Goal: Task Accomplishment & Management: Use online tool/utility

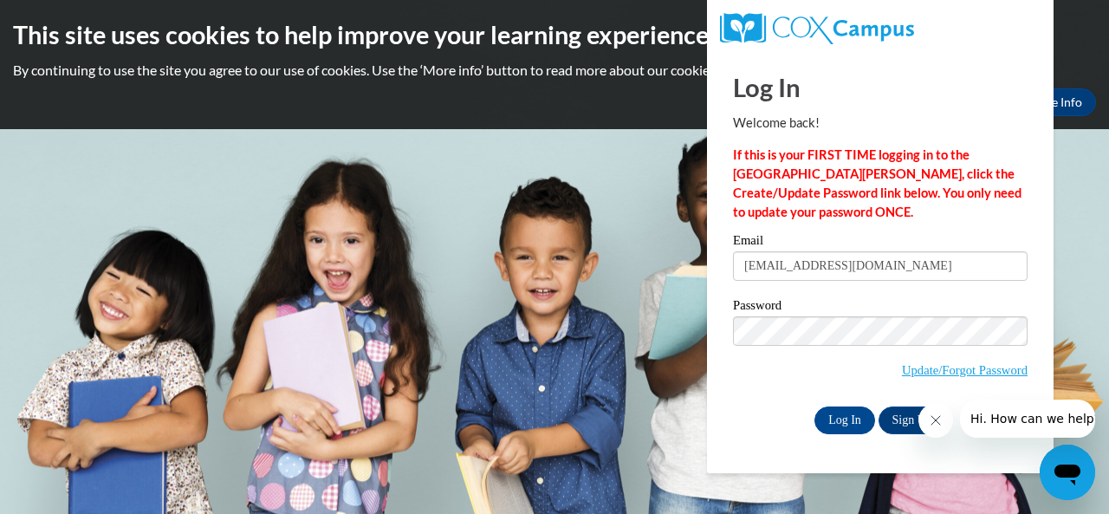
type input "arielbholmes@gmail.com"
click at [814, 406] on input "Log In" at bounding box center [844, 420] width 61 height 28
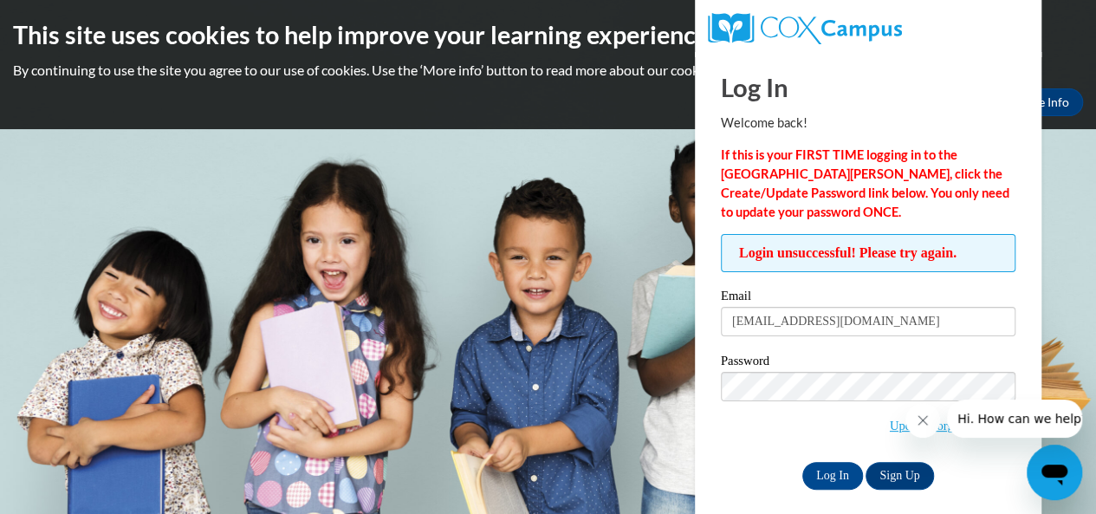
click at [802, 462] on input "Log In" at bounding box center [832, 476] width 61 height 28
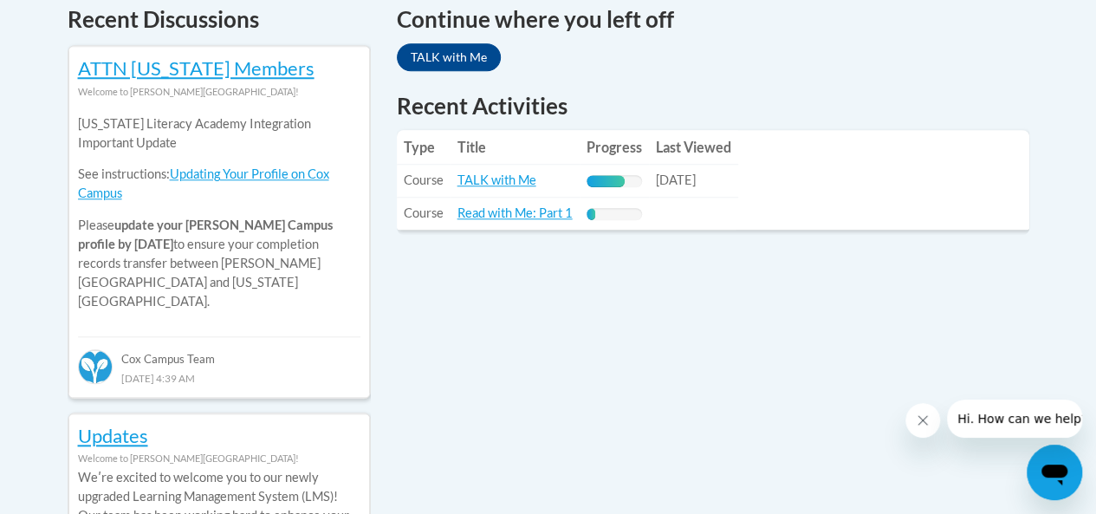
scroll to position [767, 0]
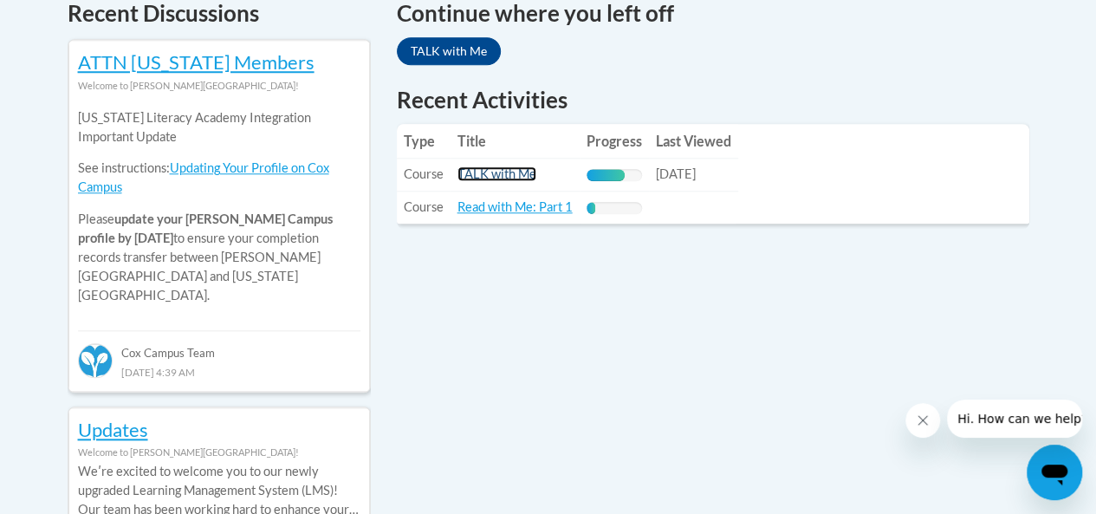
click at [470, 172] on link "TALK with Me" at bounding box center [496, 173] width 79 height 15
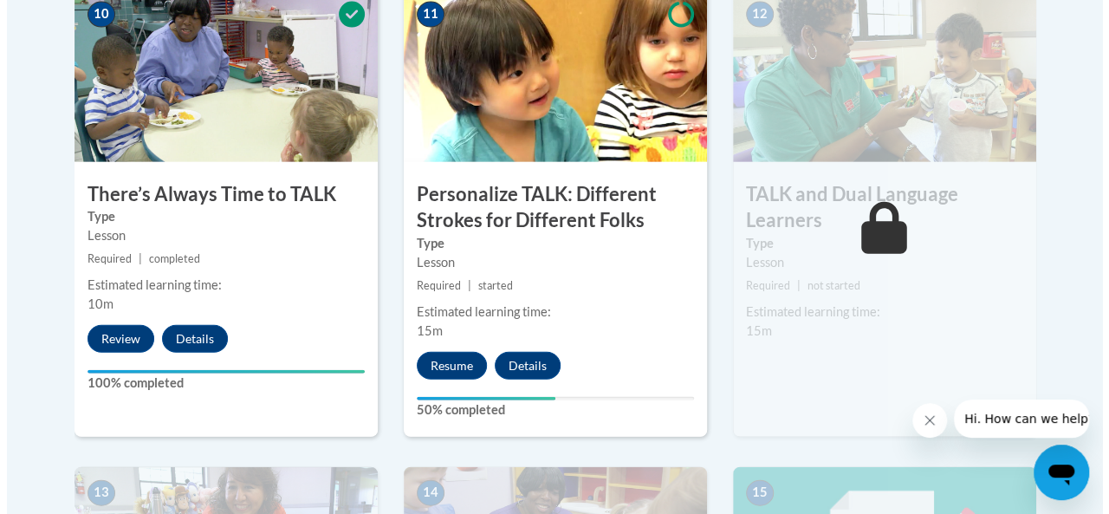
scroll to position [2017, 0]
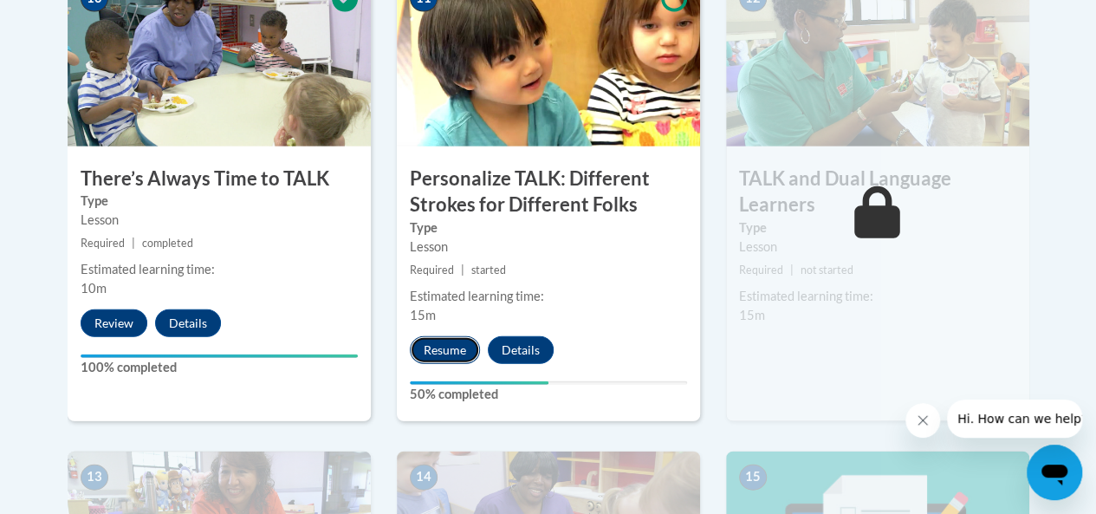
click at [456, 352] on button "Resume" at bounding box center [445, 350] width 70 height 28
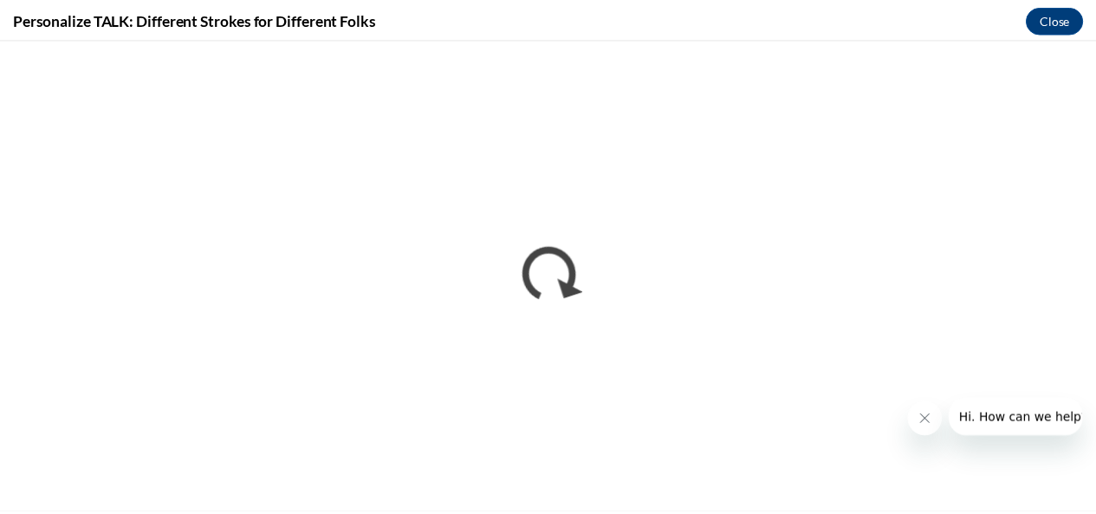
scroll to position [0, 0]
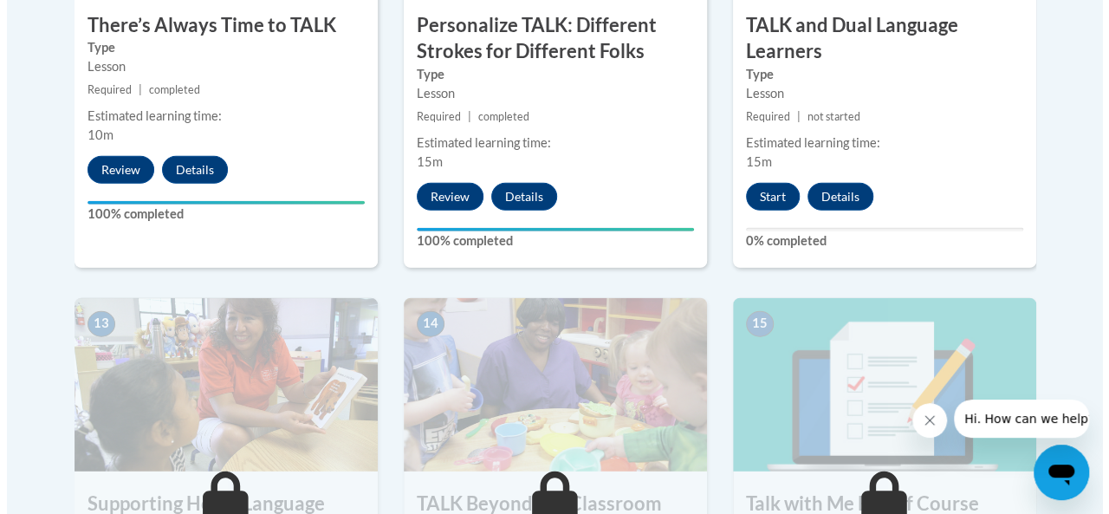
scroll to position [2163, 0]
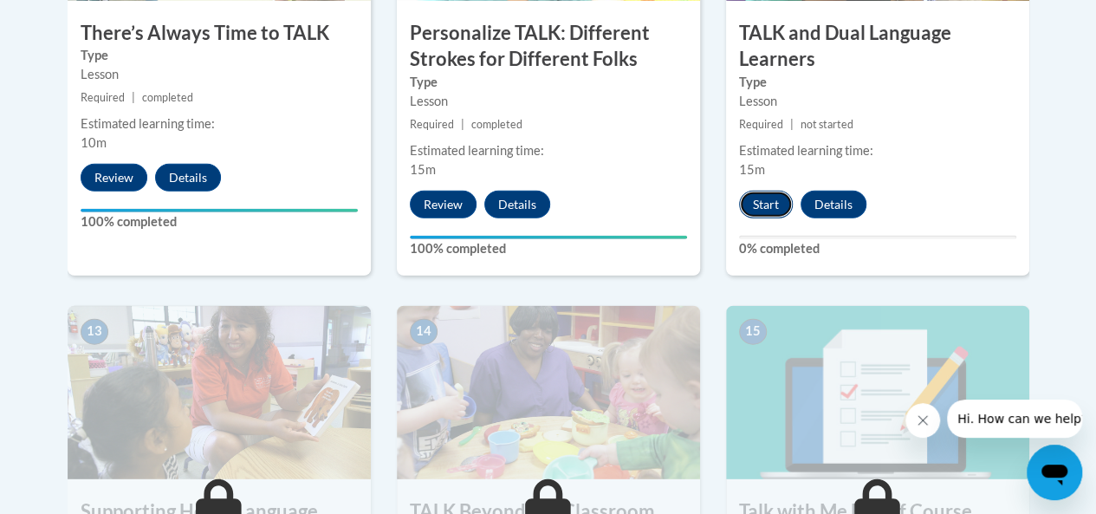
click at [771, 202] on button "Start" at bounding box center [766, 205] width 54 height 28
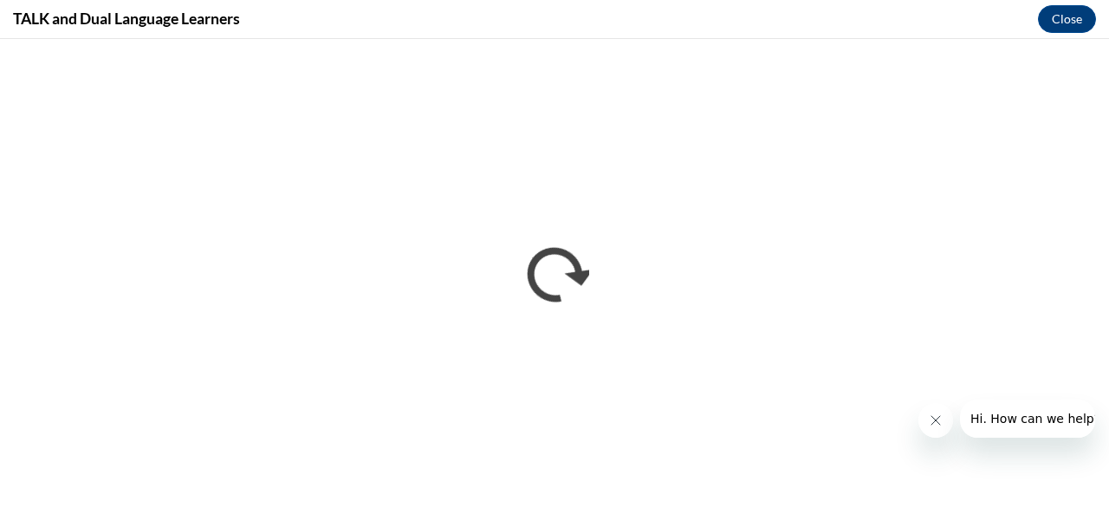
scroll to position [0, 0]
